Goal: Task Accomplishment & Management: Manage account settings

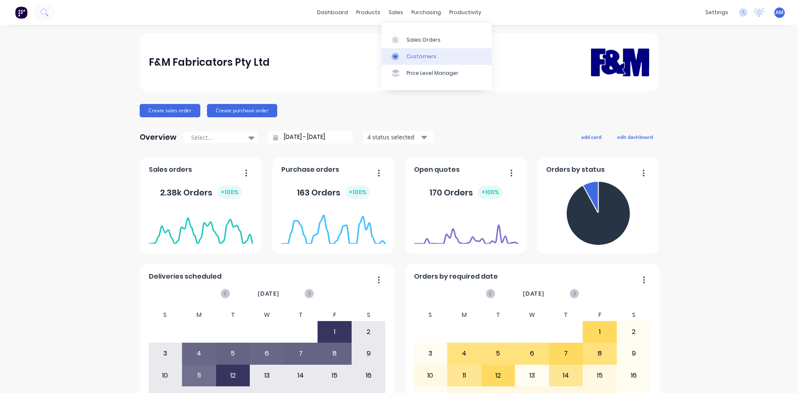
click at [417, 57] on div "Customers" at bounding box center [422, 56] width 30 height 7
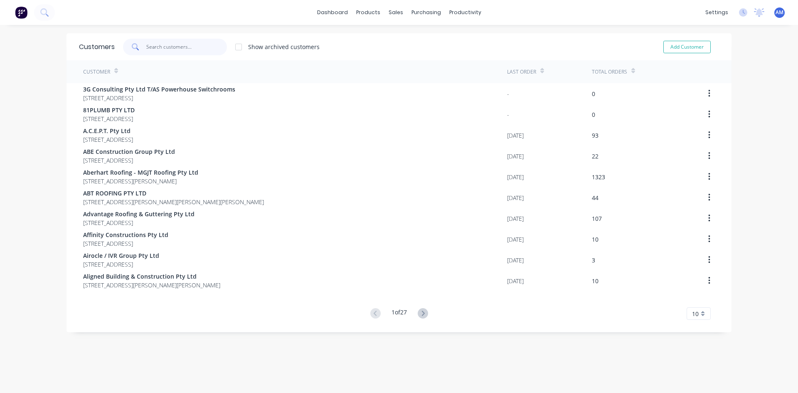
click at [213, 47] on input "text" at bounding box center [186, 47] width 81 height 17
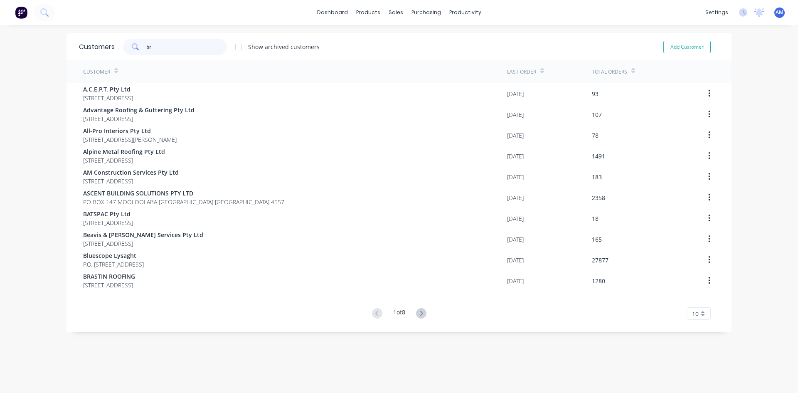
type input "b"
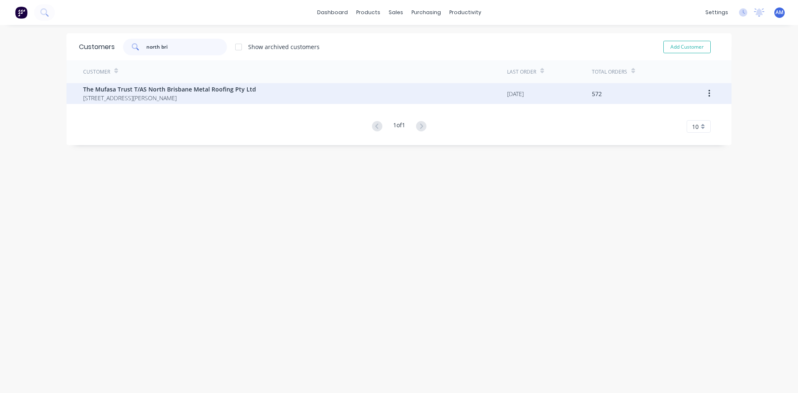
type input "north bri"
click at [171, 89] on span "The Mufasa Trust T/AS North Brisbane Metal Roofing Pty Ltd" at bounding box center [169, 89] width 173 height 9
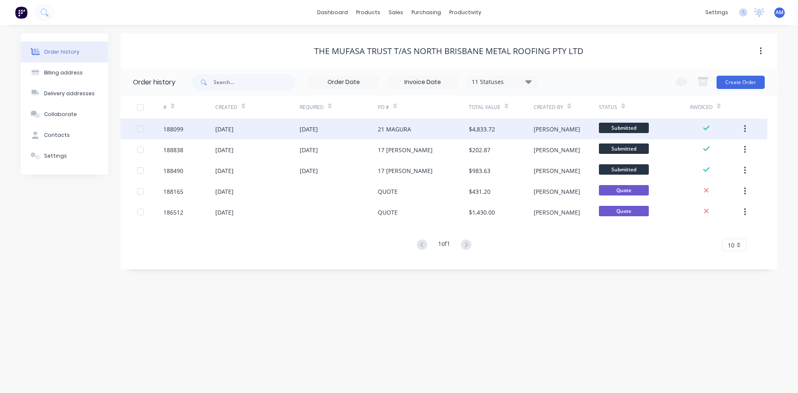
click at [143, 128] on div at bounding box center [140, 129] width 17 height 17
click at [703, 83] on icon "button" at bounding box center [703, 82] width 9 height 7
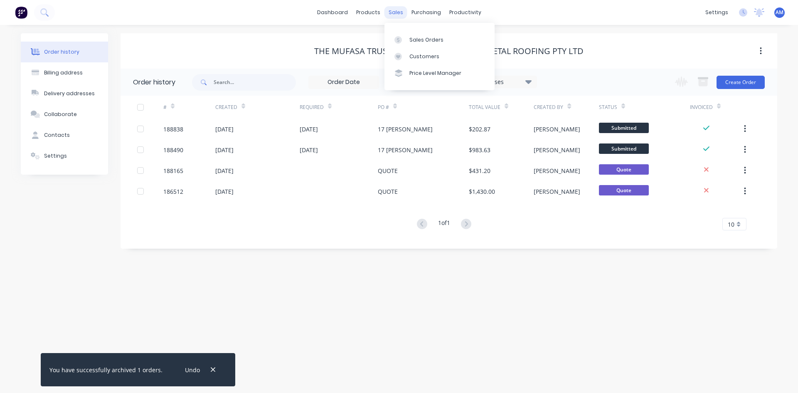
click at [400, 8] on div "sales" at bounding box center [396, 12] width 23 height 12
click at [417, 54] on div "Customers" at bounding box center [425, 56] width 30 height 7
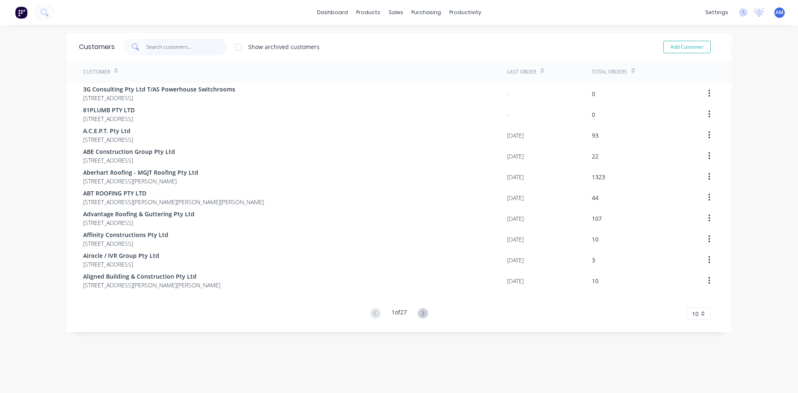
click at [186, 48] on input "text" at bounding box center [186, 47] width 81 height 17
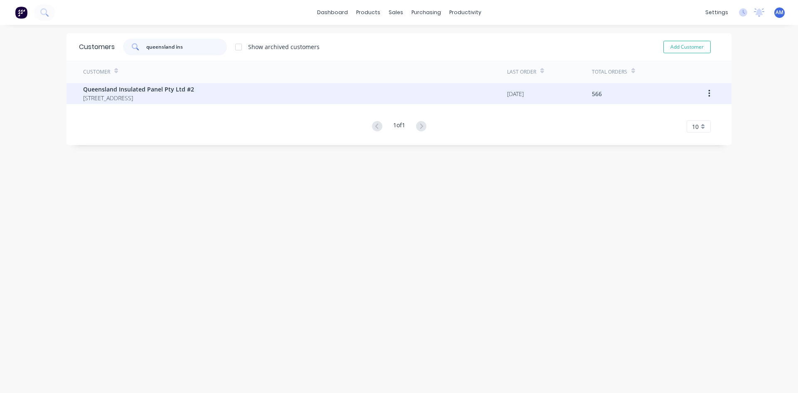
type input "queensland ins"
click at [175, 88] on span "Queensland Insulated Panel Pty Ltd #2" at bounding box center [138, 89] width 111 height 9
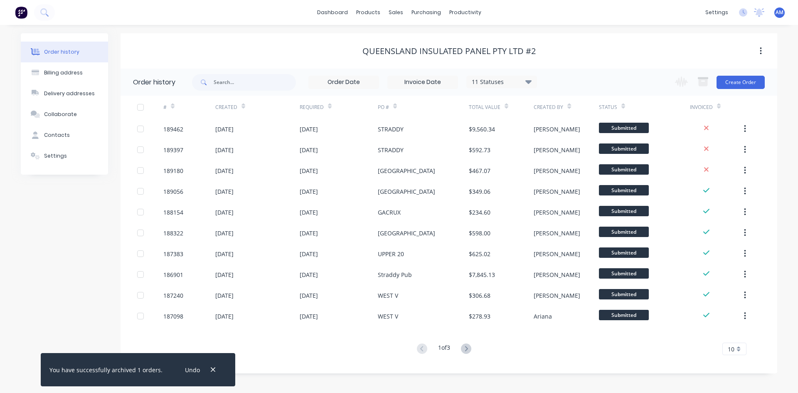
click at [442, 84] on input at bounding box center [423, 82] width 70 height 12
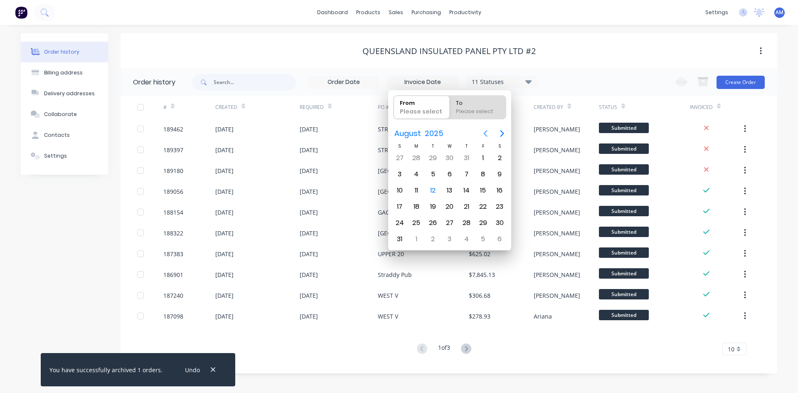
click at [484, 134] on icon "Previous page" at bounding box center [486, 133] width 10 height 10
click at [402, 156] on div "1" at bounding box center [400, 158] width 12 height 12
type input "[DATE]"
radio input "false"
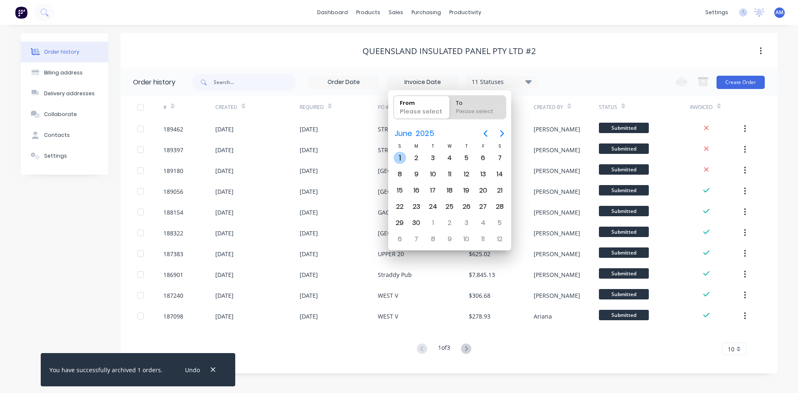
radio input "true"
click at [413, 217] on div "30" at bounding box center [416, 223] width 12 height 12
type input "[DATE] - [DATE]"
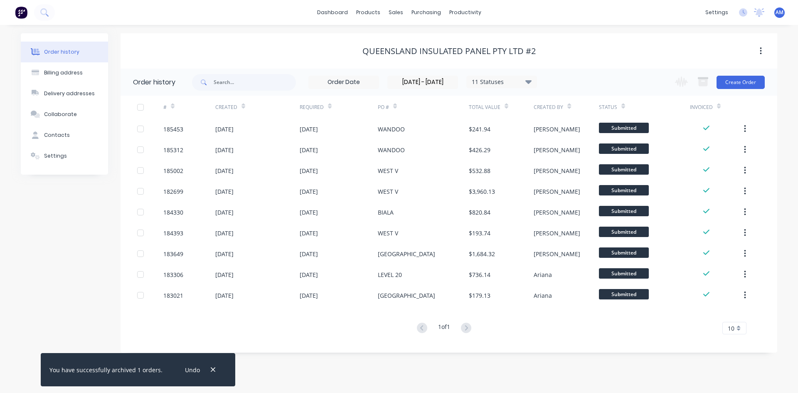
click at [142, 107] on div at bounding box center [140, 107] width 17 height 17
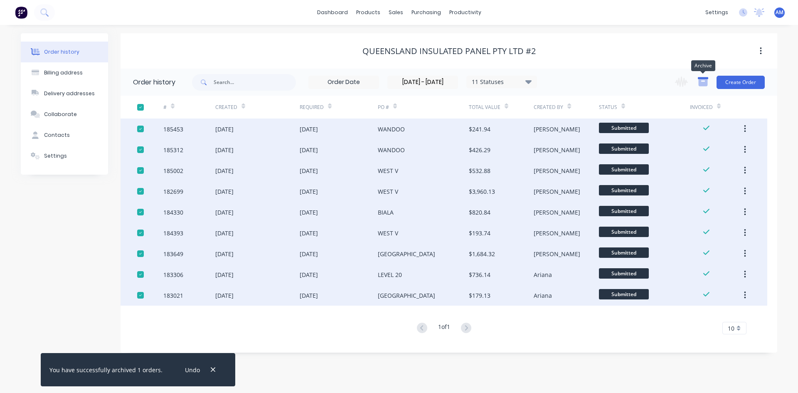
click at [701, 83] on icon "button" at bounding box center [703, 82] width 9 height 7
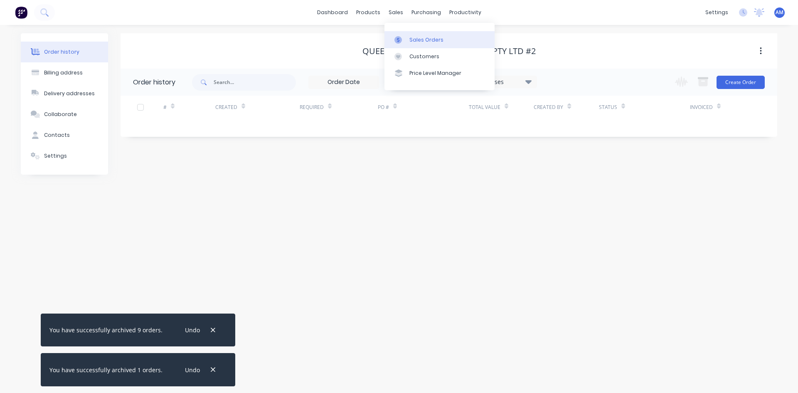
click at [427, 43] on div "Sales Orders" at bounding box center [427, 39] width 34 height 7
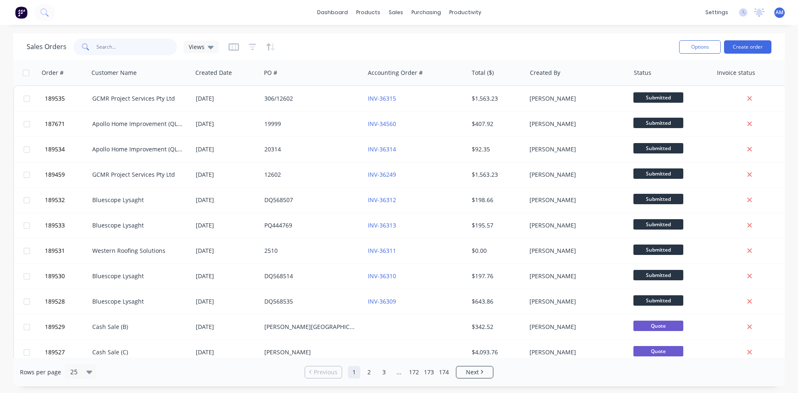
click at [155, 46] on input "text" at bounding box center [136, 47] width 81 height 17
type input "189151"
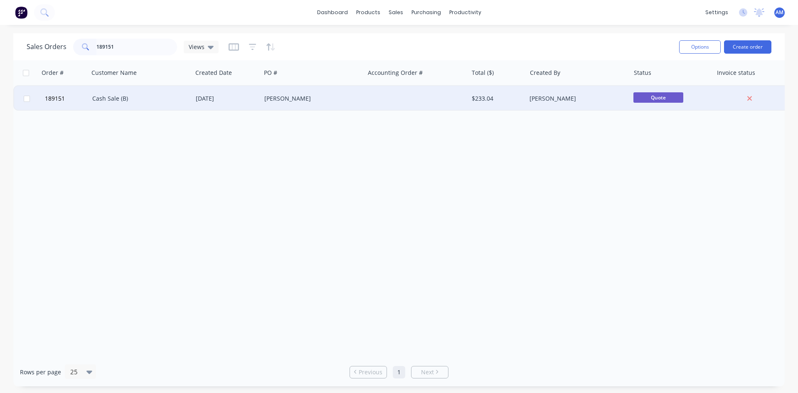
click at [308, 101] on div "[PERSON_NAME]" at bounding box center [310, 98] width 92 height 8
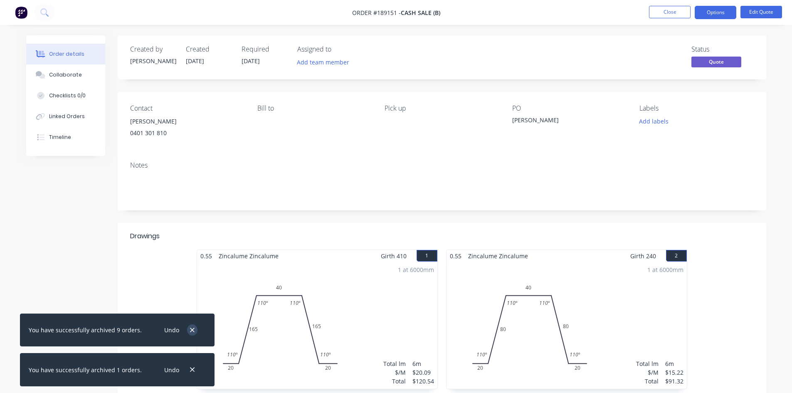
click at [190, 329] on button "button" at bounding box center [192, 329] width 10 height 11
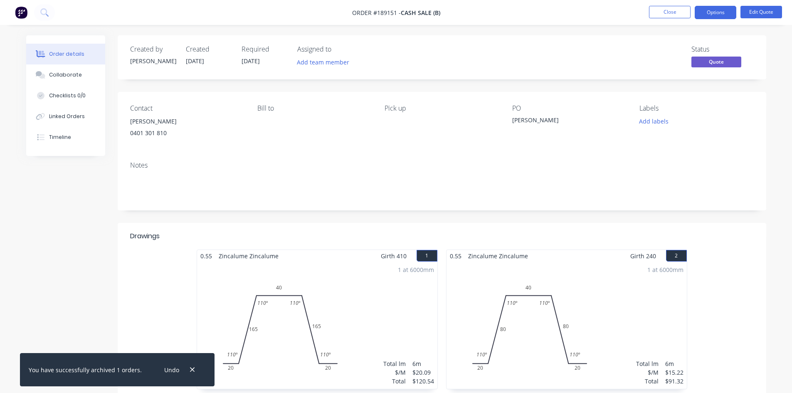
click at [182, 367] on div "Undo" at bounding box center [179, 369] width 54 height 21
click at [190, 367] on icon "button" at bounding box center [192, 369] width 5 height 7
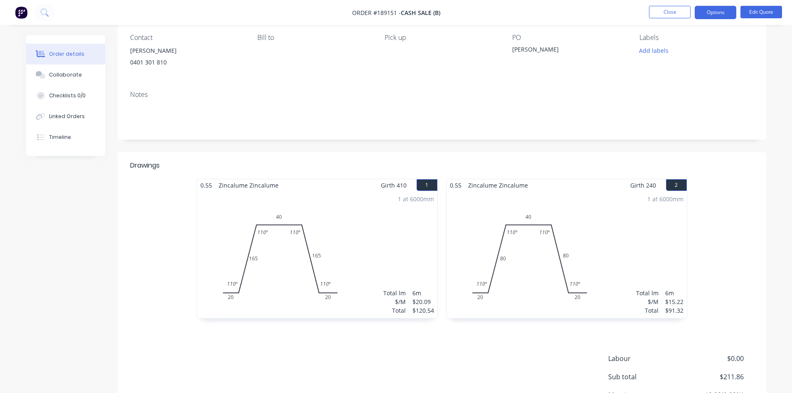
scroll to position [69, 0]
click at [38, 141] on icon at bounding box center [40, 136] width 7 height 7
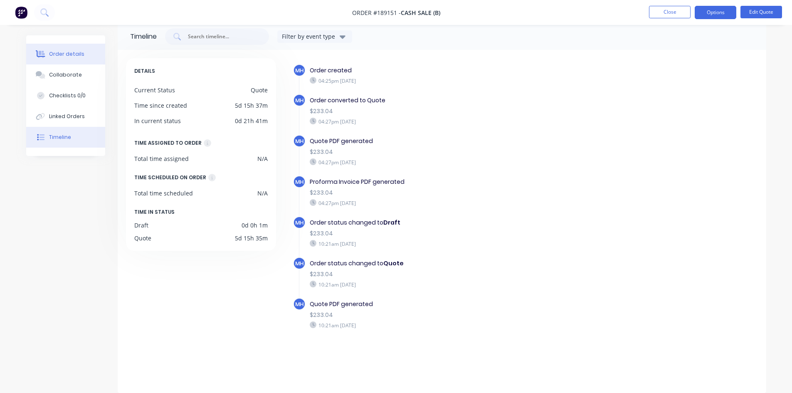
click at [74, 51] on div "Order details" at bounding box center [66, 53] width 35 height 7
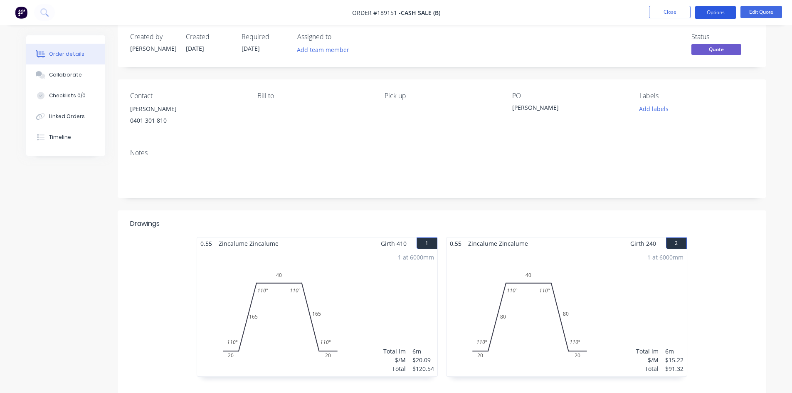
click at [719, 10] on button "Options" at bounding box center [716, 12] width 42 height 13
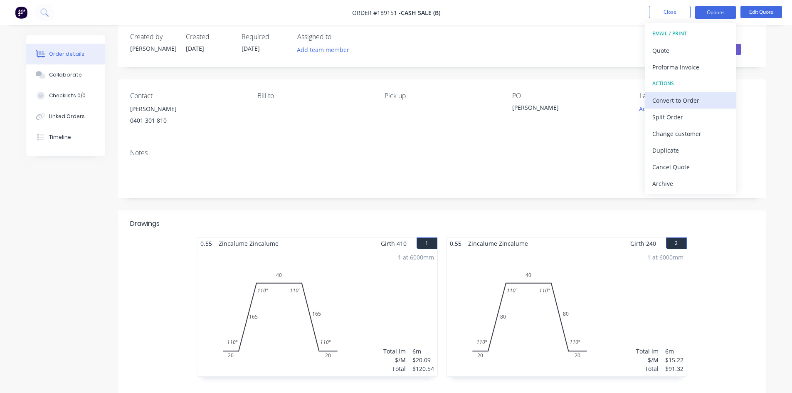
click at [699, 102] on div "Convert to Order" at bounding box center [690, 100] width 77 height 12
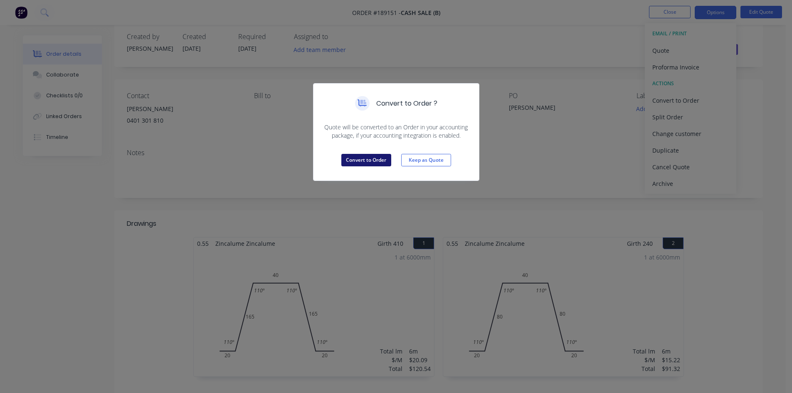
click at [364, 157] on button "Convert to Order" at bounding box center [366, 160] width 50 height 12
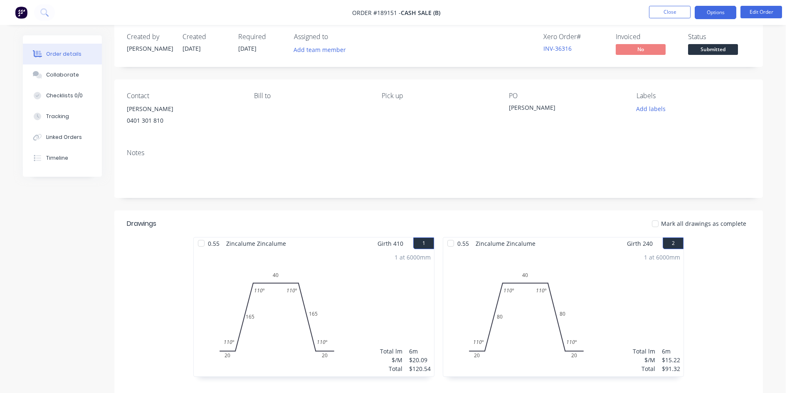
click at [711, 18] on button "Options" at bounding box center [716, 12] width 42 height 13
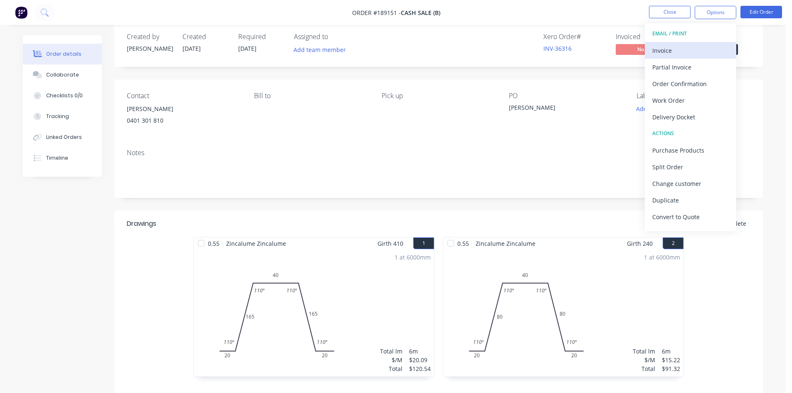
click at [687, 52] on div "Invoice" at bounding box center [690, 50] width 77 height 12
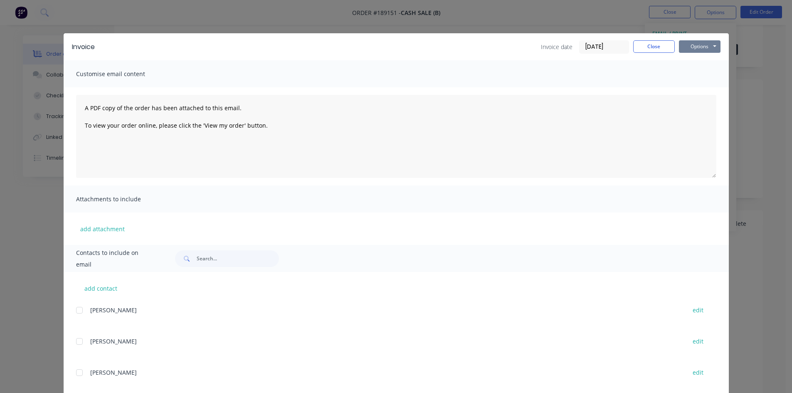
click at [711, 47] on button "Options" at bounding box center [700, 46] width 42 height 12
click at [701, 78] on button "Print" at bounding box center [705, 75] width 53 height 14
click at [665, 47] on button "Close" at bounding box center [654, 46] width 42 height 12
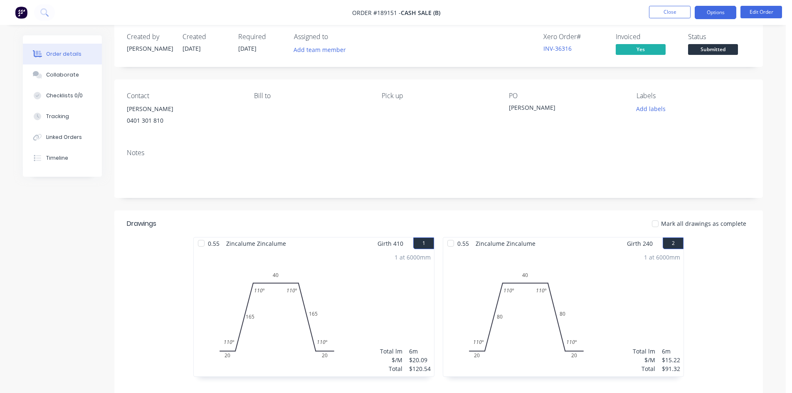
click at [727, 11] on button "Options" at bounding box center [716, 12] width 42 height 13
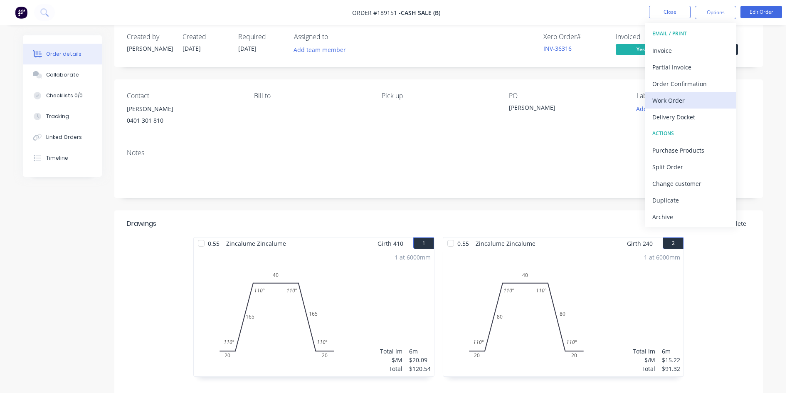
click at [718, 96] on div "Work Order" at bounding box center [690, 100] width 77 height 12
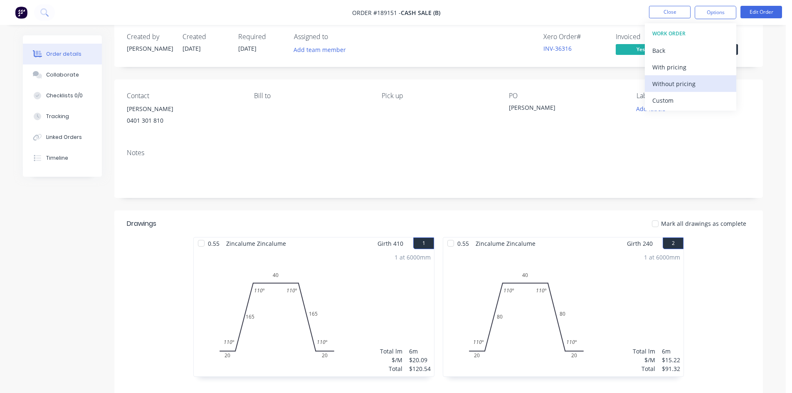
click at [696, 81] on div "Without pricing" at bounding box center [690, 84] width 77 height 12
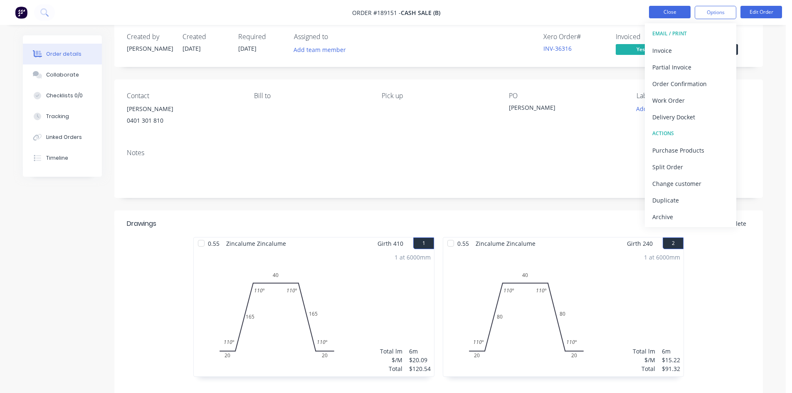
click at [675, 13] on button "Close" at bounding box center [670, 12] width 42 height 12
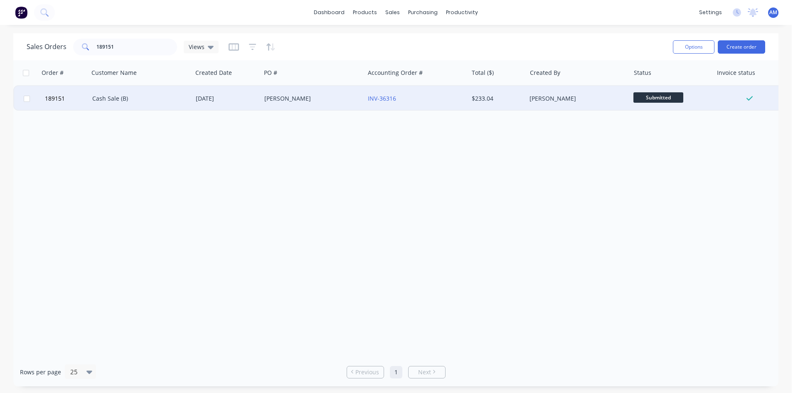
click at [143, 98] on div "Cash Sale (B)" at bounding box center [138, 98] width 92 height 8
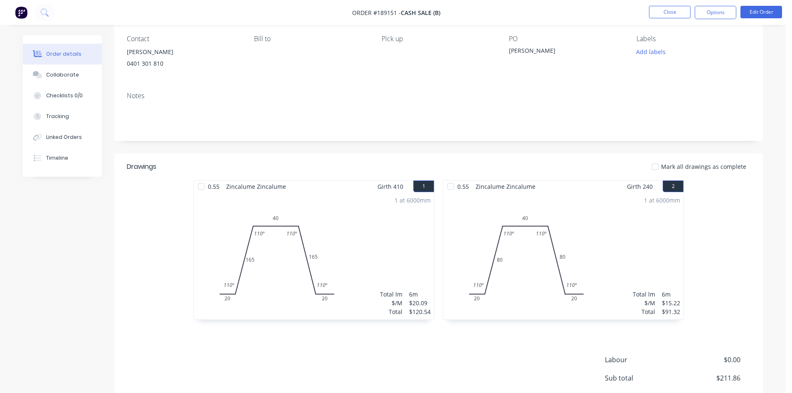
scroll to position [153, 0]
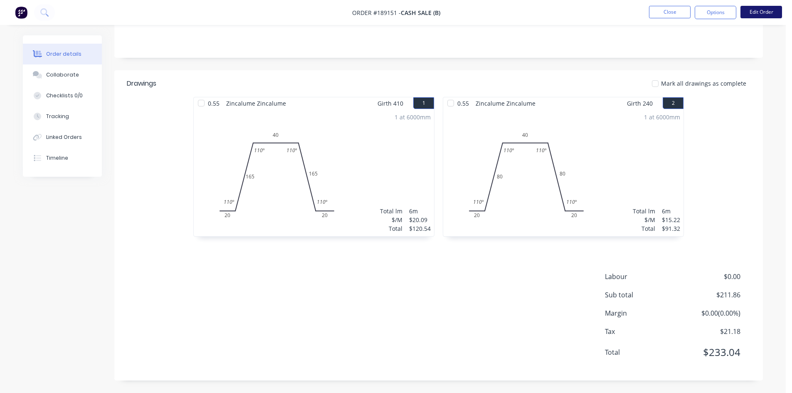
click at [755, 8] on button "Edit Order" at bounding box center [761, 12] width 42 height 12
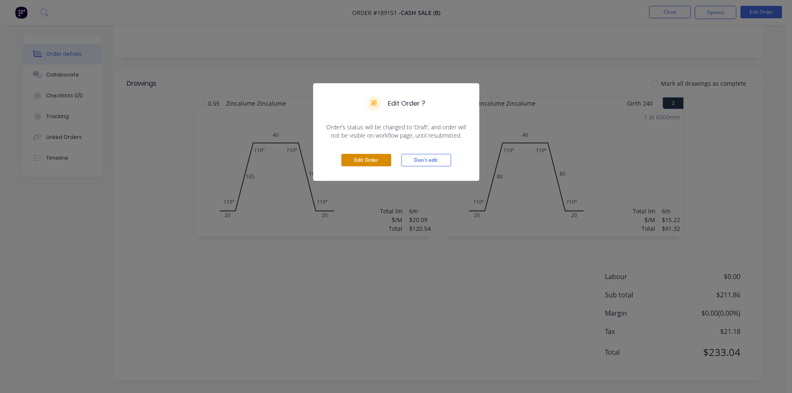
click at [351, 163] on button "Edit Order" at bounding box center [366, 160] width 50 height 12
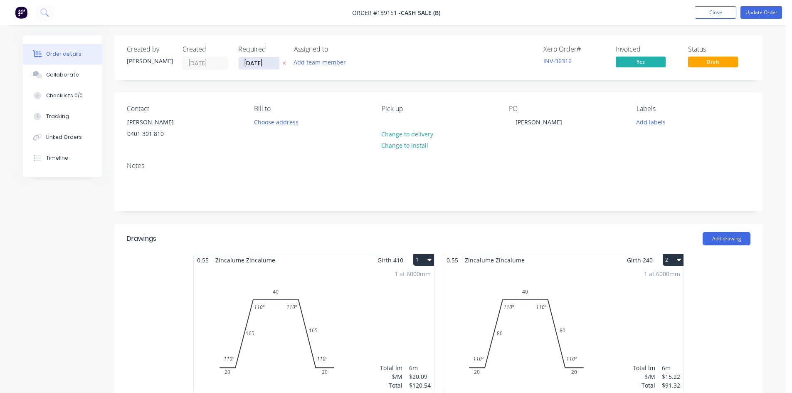
click at [267, 67] on input "[DATE]" at bounding box center [259, 63] width 41 height 12
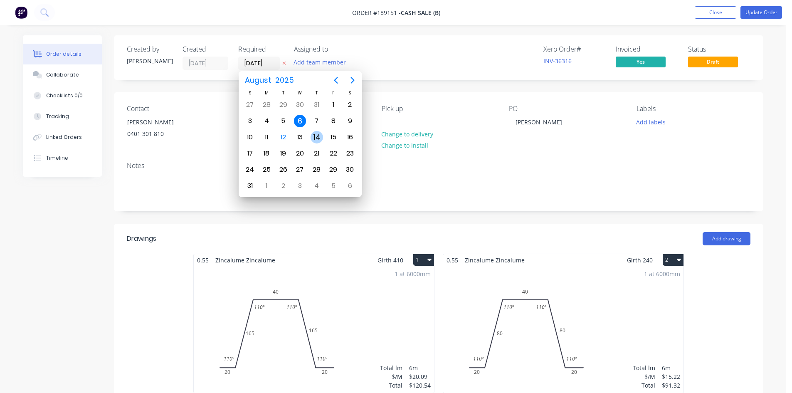
click at [310, 138] on div "14" at bounding box center [316, 137] width 17 height 16
type input "[DATE]"
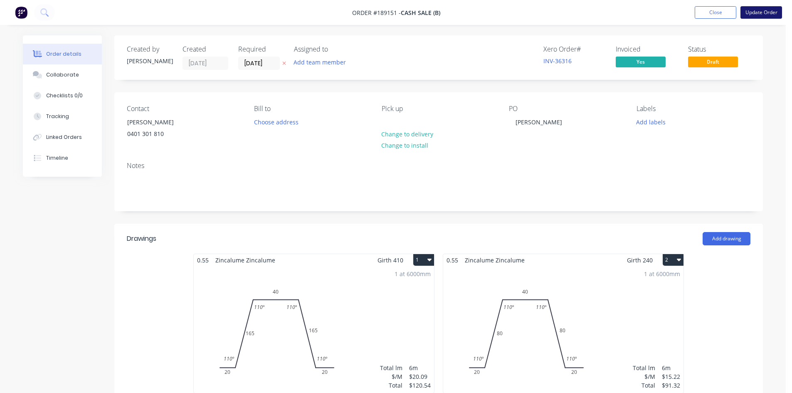
click at [766, 14] on button "Update Order" at bounding box center [761, 12] width 42 height 12
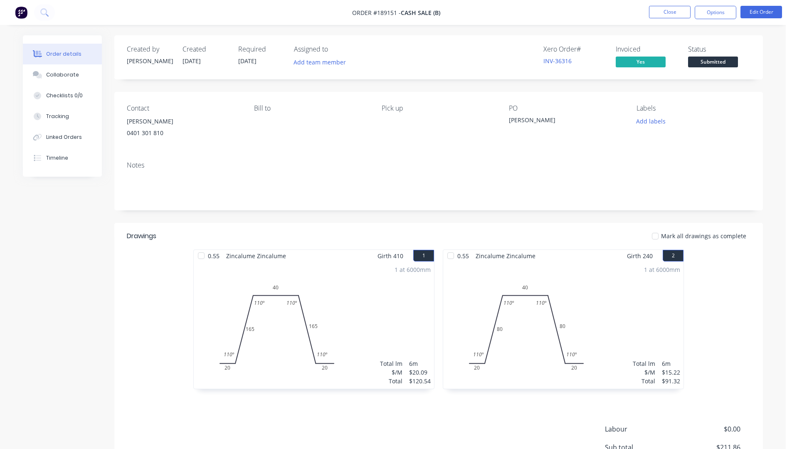
click at [412, 81] on div "Created by [PERSON_NAME] Created [DATE] Required [DATE] Assigned to Add team me…" at bounding box center [438, 284] width 649 height 498
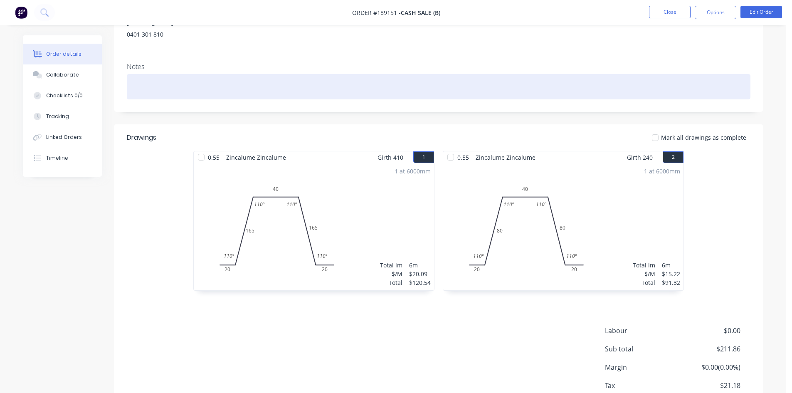
scroll to position [125, 0]
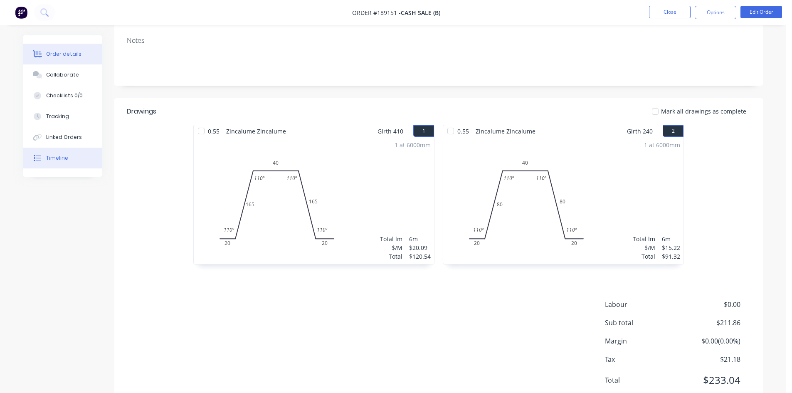
click at [62, 156] on div "Timeline" at bounding box center [57, 157] width 22 height 7
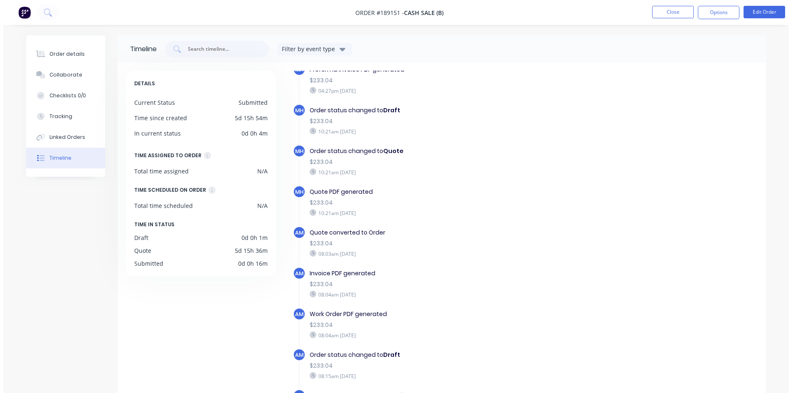
scroll to position [134, 0]
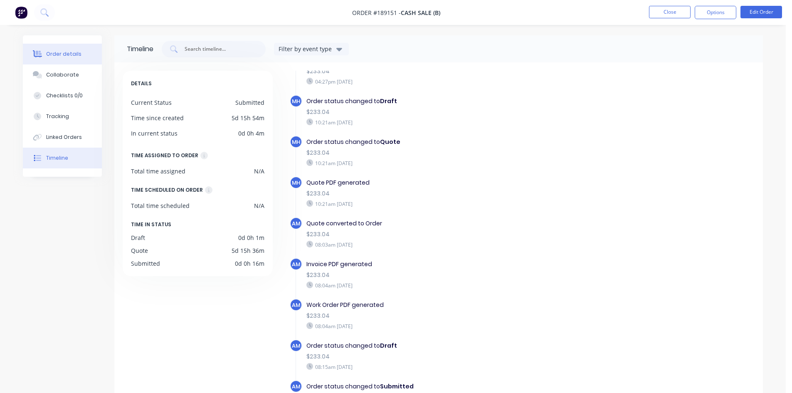
click at [72, 62] on button "Order details" at bounding box center [62, 54] width 79 height 21
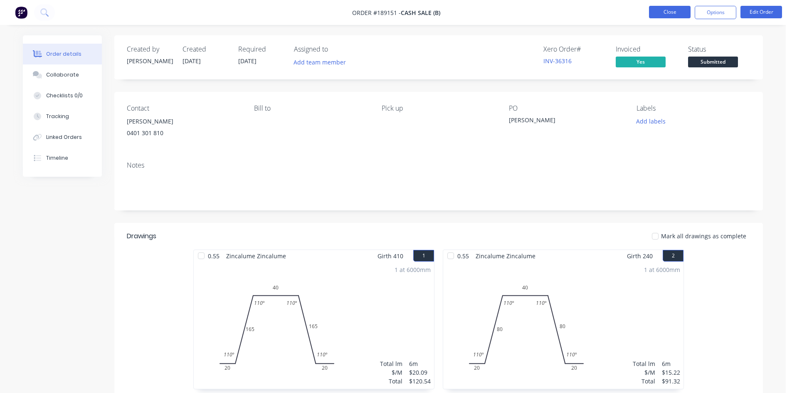
click at [666, 10] on button "Close" at bounding box center [670, 12] width 42 height 12
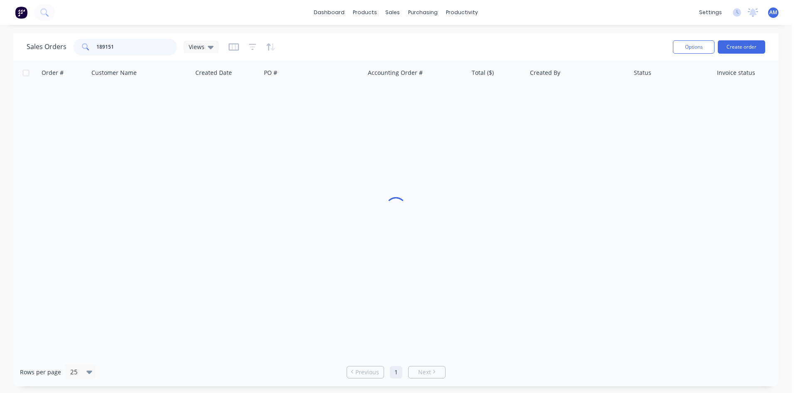
drag, startPoint x: 143, startPoint y: 46, endPoint x: 62, endPoint y: 45, distance: 81.1
click at [62, 44] on div "Sales Orders 189151 Views" at bounding box center [123, 47] width 192 height 17
